Goal: Check status: Check status

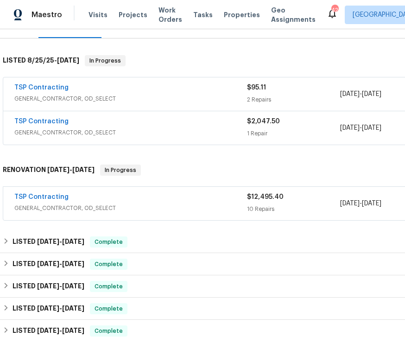
scroll to position [130, 0]
click at [152, 197] on div "TSP Contracting" at bounding box center [130, 197] width 232 height 11
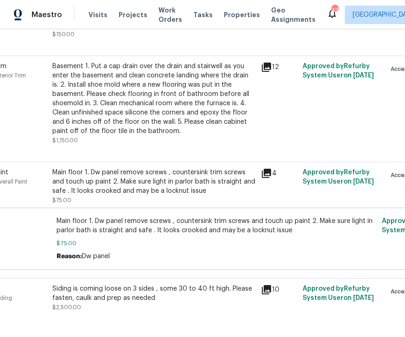
scroll to position [778, 45]
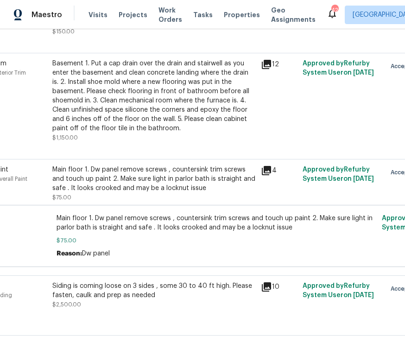
click at [280, 169] on div "4" at bounding box center [279, 170] width 36 height 11
click at [268, 169] on icon at bounding box center [266, 170] width 11 height 11
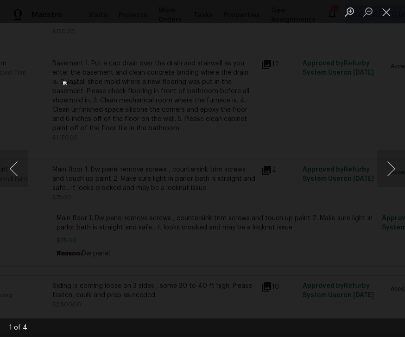
click at [396, 172] on button "Next image" at bounding box center [391, 168] width 28 height 37
click at [392, 166] on button "Next image" at bounding box center [391, 168] width 28 height 37
click at [385, 168] on button "Next image" at bounding box center [391, 168] width 28 height 37
click at [393, 172] on button "Next image" at bounding box center [391, 168] width 28 height 37
click at [393, 168] on button "Next image" at bounding box center [391, 168] width 28 height 37
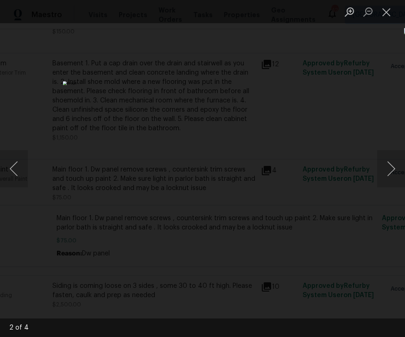
click at [394, 169] on button "Next image" at bounding box center [391, 168] width 28 height 37
click at [394, 165] on button "Next image" at bounding box center [391, 168] width 28 height 37
click at [395, 167] on button "Next image" at bounding box center [391, 168] width 28 height 37
click at [390, 11] on button "Close lightbox" at bounding box center [386, 12] width 19 height 16
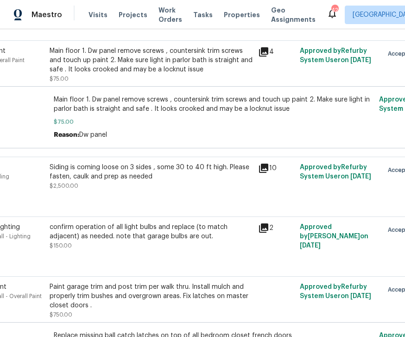
scroll to position [896, 49]
click at [161, 188] on div "Siding is coming loose on 3 sides , some 30 to 40 ft high. Please fasten, caulk…" at bounding box center [150, 177] width 203 height 28
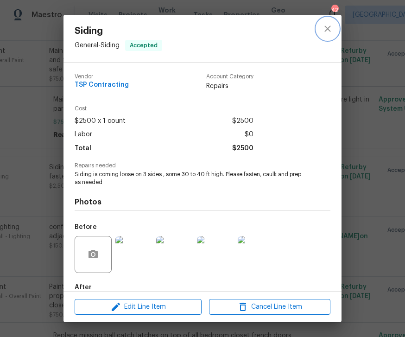
click at [328, 29] on icon "close" at bounding box center [327, 28] width 6 height 6
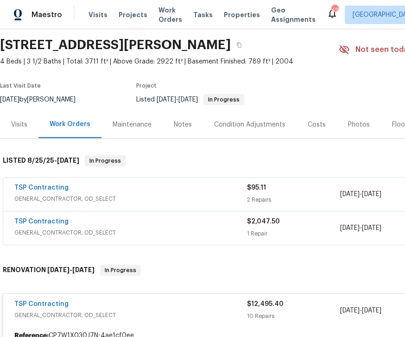
scroll to position [30, 0]
click at [138, 226] on div "TSP Contracting" at bounding box center [130, 222] width 232 height 11
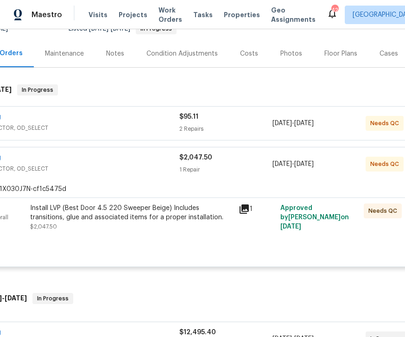
scroll to position [99, 68]
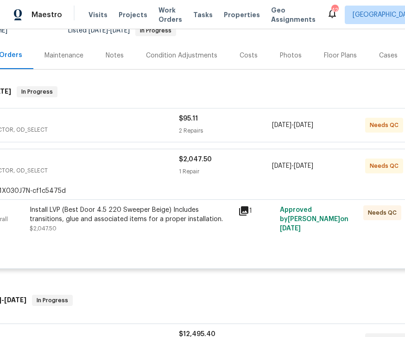
click at [243, 213] on icon at bounding box center [243, 210] width 9 height 9
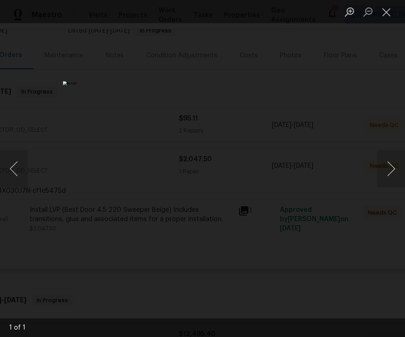
click at [393, 171] on button "Next image" at bounding box center [391, 168] width 28 height 37
click at [392, 164] on button "Next image" at bounding box center [391, 168] width 28 height 37
click at [394, 17] on button "Close lightbox" at bounding box center [386, 12] width 19 height 16
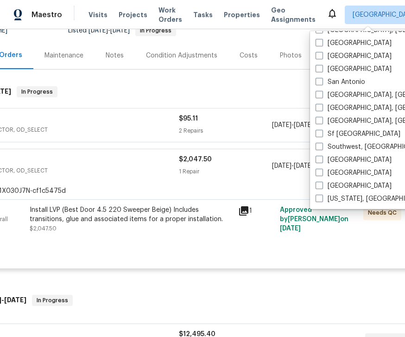
scroll to position [621, 0]
click at [321, 195] on span at bounding box center [318, 197] width 7 height 7
click at [321, 195] on input "[US_STATE], [GEOGRAPHIC_DATA]" at bounding box center [318, 197] width 6 height 6
checkbox input "true"
click at [165, 65] on div "Condition Adjustments" at bounding box center [182, 55] width 94 height 27
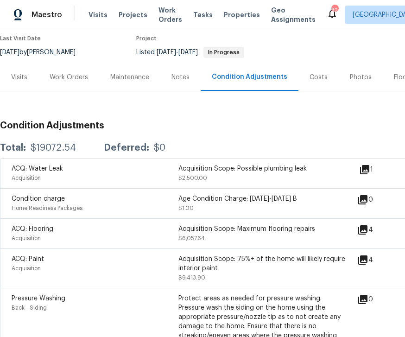
scroll to position [77, 0]
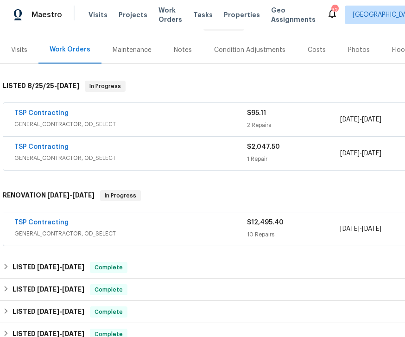
scroll to position [104, 0]
click at [50, 219] on link "TSP Contracting" at bounding box center [41, 222] width 54 height 6
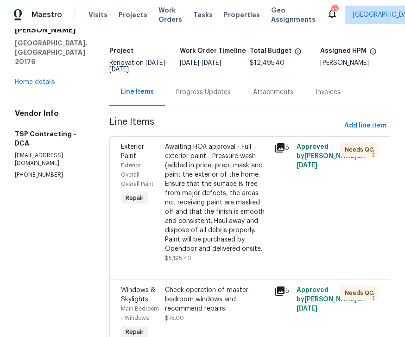
scroll to position [52, 0]
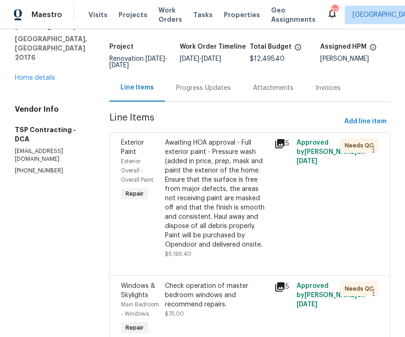
click at [191, 86] on div "Progress Updates" at bounding box center [203, 87] width 55 height 9
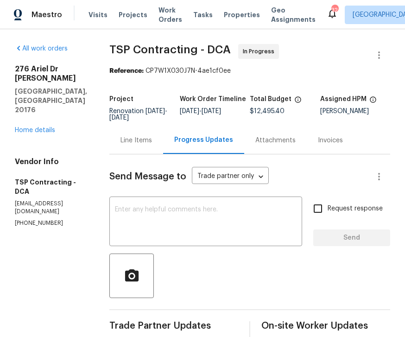
click at [209, 91] on div "Project Renovation 7/9/2025 - 7/16/2025 Work Order Timeline 7/9/2025 - 7/16/202…" at bounding box center [249, 108] width 281 height 36
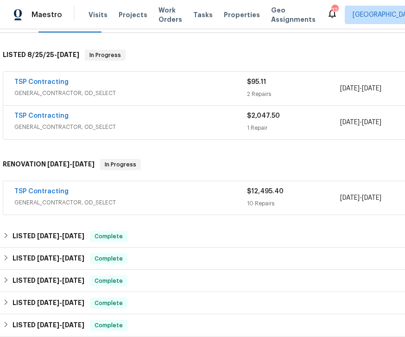
scroll to position [136, 0]
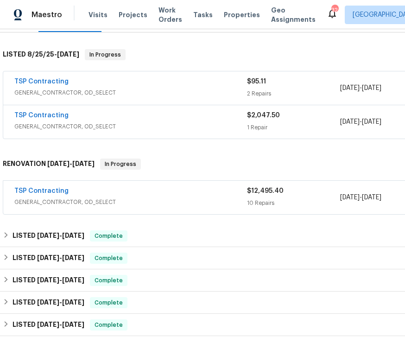
click at [62, 113] on link "TSP Contracting" at bounding box center [41, 115] width 54 height 6
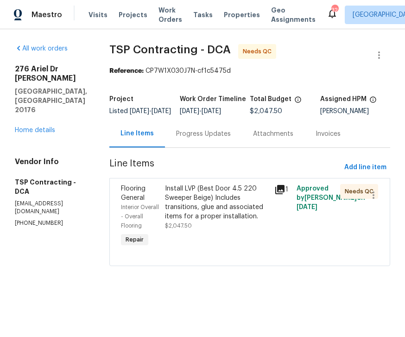
click at [195, 129] on div "Progress Updates" at bounding box center [203, 133] width 77 height 27
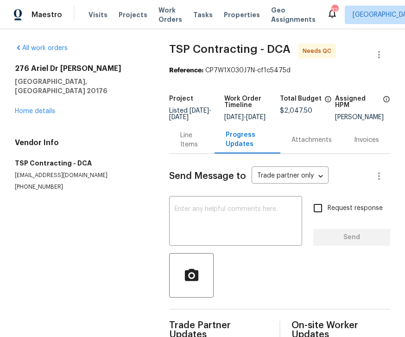
scroll to position [29, 0]
